Goal: Task Accomplishment & Management: Use online tool/utility

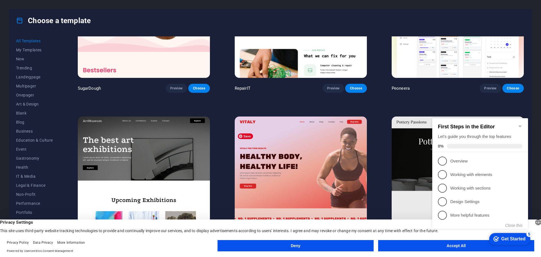
scroll to position [85, 0]
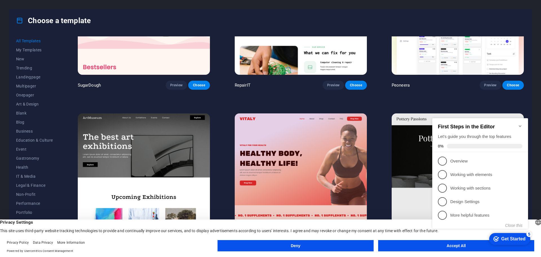
click at [442, 246] on div "checkmark Get Started 5 First Steps in the Editor Let's guide you through the t…" at bounding box center [481, 178] width 103 height 137
click at [467, 245] on div "checkmark Get Started 5 First Steps in the Editor Let's guide you through the t…" at bounding box center [481, 178] width 103 height 137
click at [511, 237] on div "Get Started" at bounding box center [514, 238] width 24 height 5
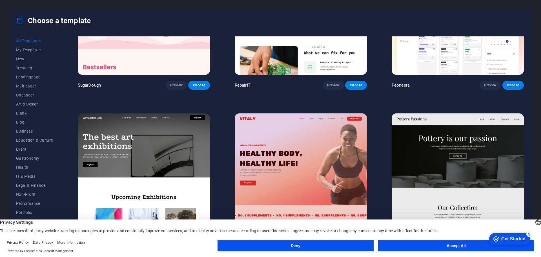
click at [464, 244] on button "Accept All" at bounding box center [456, 245] width 156 height 11
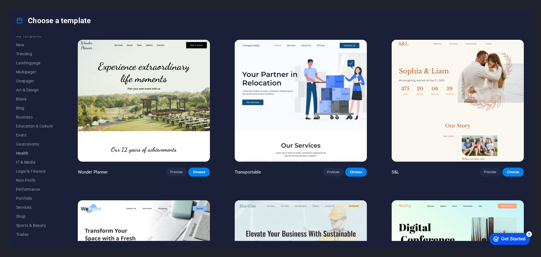
scroll to position [0, 0]
click at [28, 59] on span "New" at bounding box center [34, 59] width 37 height 5
click at [21, 20] on icon at bounding box center [19, 20] width 7 height 7
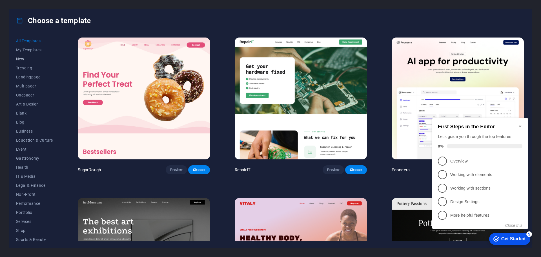
click at [18, 57] on span "New" at bounding box center [34, 59] width 37 height 5
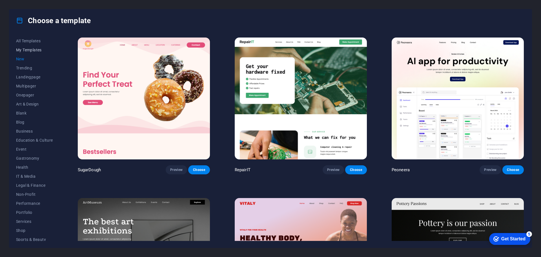
click at [28, 48] on span "My Templates" at bounding box center [34, 50] width 37 height 5
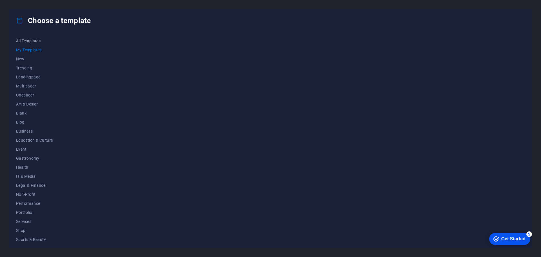
click at [28, 40] on span "All Templates" at bounding box center [34, 41] width 37 height 5
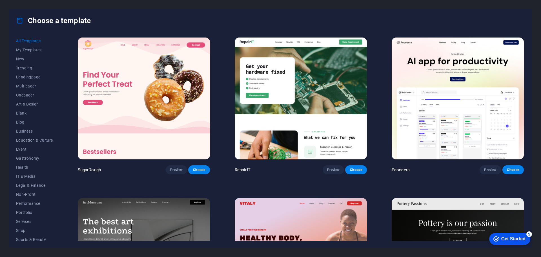
click at [509, 237] on div "Get Started" at bounding box center [514, 238] width 24 height 5
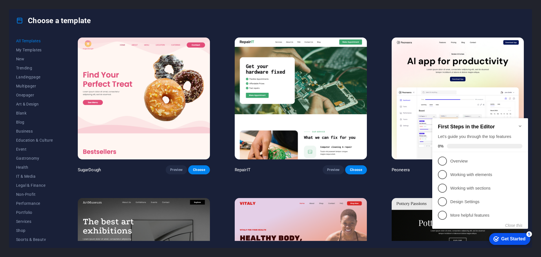
click at [461, 26] on div "Choose a template" at bounding box center [270, 20] width 523 height 23
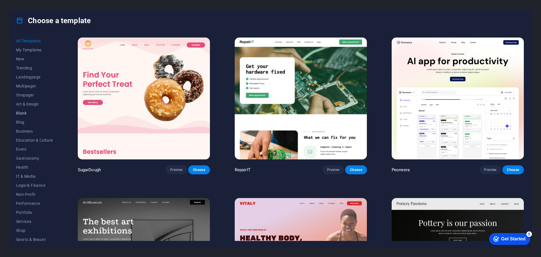
click at [24, 114] on span "Blank" at bounding box center [34, 113] width 37 height 5
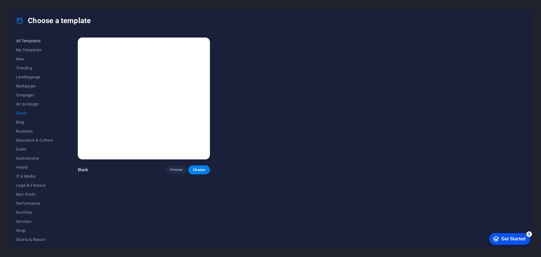
click at [27, 41] on span "All Templates" at bounding box center [34, 41] width 37 height 5
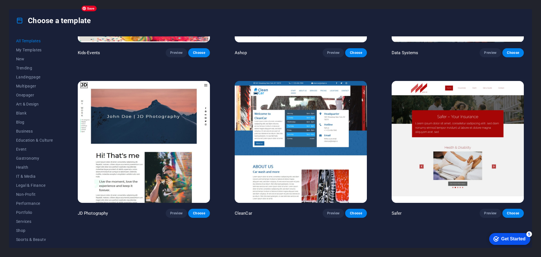
scroll to position [3186, 0]
